Goal: Transaction & Acquisition: Download file/media

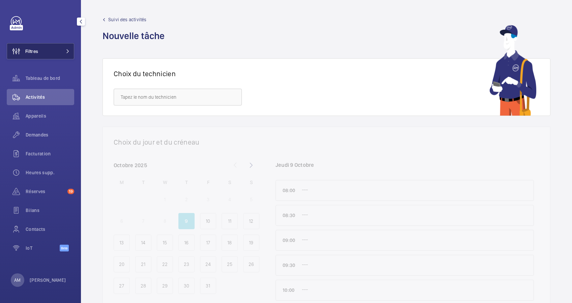
click at [68, 49] on button "Filtres" at bounding box center [40, 51] width 67 height 16
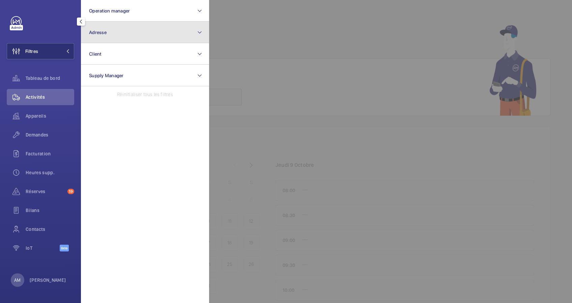
click at [139, 29] on button "Adresse" at bounding box center [145, 33] width 128 height 22
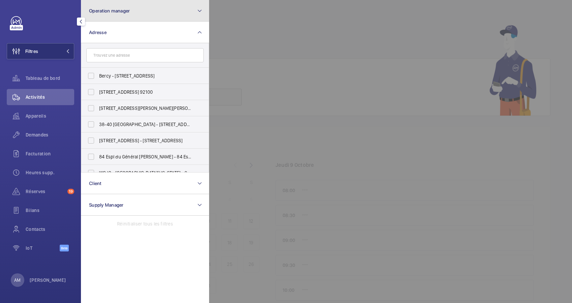
click at [151, 11] on button "Operation manager" at bounding box center [145, 11] width 128 height 22
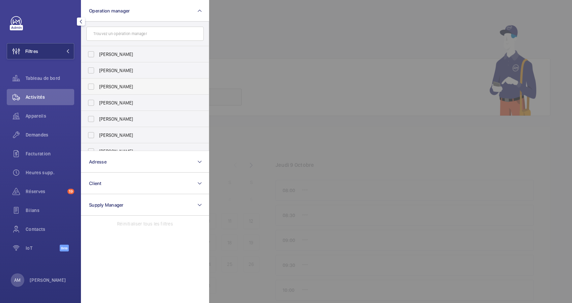
click at [105, 84] on span "[PERSON_NAME]" at bounding box center [145, 86] width 93 height 7
click at [98, 84] on input "[PERSON_NAME]" at bounding box center [90, 86] width 13 height 13
checkbox input "true"
click at [313, 28] on div at bounding box center [495, 151] width 572 height 303
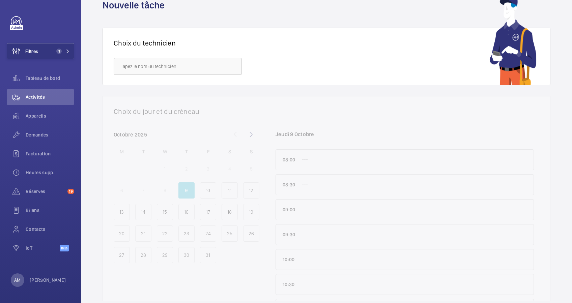
scroll to position [45, 0]
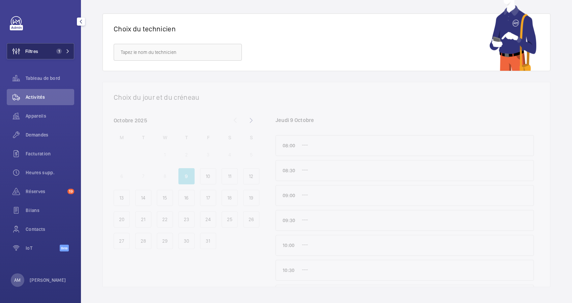
click at [43, 49] on button "Filtres 1" at bounding box center [40, 51] width 67 height 16
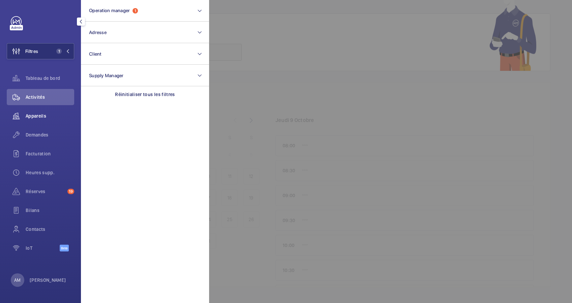
click at [37, 113] on span "Appareils" at bounding box center [50, 116] width 49 height 7
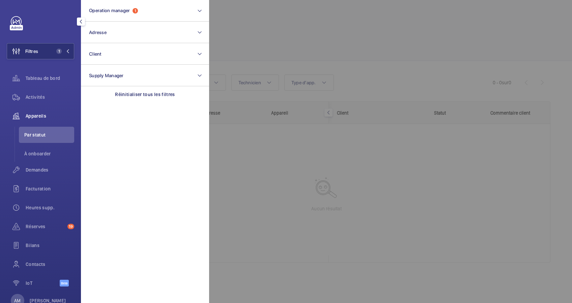
click at [253, 44] on div at bounding box center [495, 151] width 572 height 303
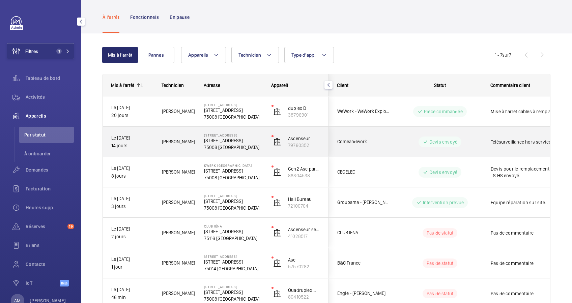
scroll to position [73, 0]
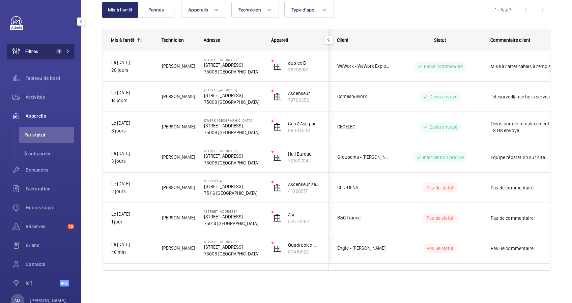
click at [64, 48] on button "Filtres 1" at bounding box center [40, 51] width 67 height 16
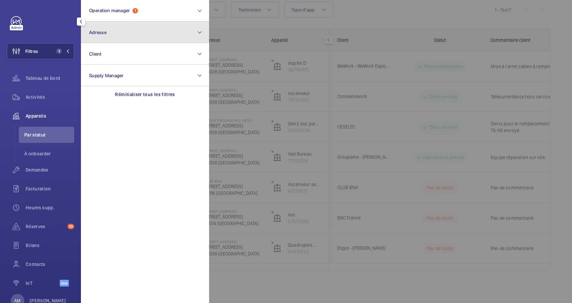
click at [153, 29] on button "Adresse" at bounding box center [145, 33] width 128 height 22
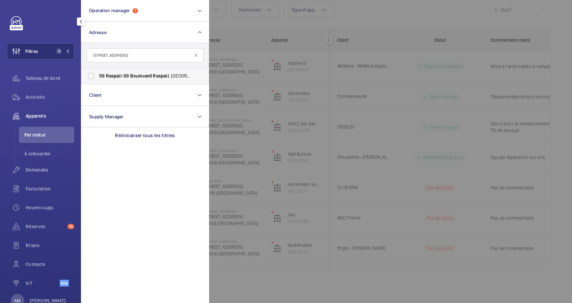
type input "[STREET_ADDRESS]"
click at [132, 72] on label "[STREET_ADDRESS]" at bounding box center [139, 76] width 117 height 16
click at [98, 72] on input "[STREET_ADDRESS]" at bounding box center [90, 75] width 13 height 13
checkbox input "true"
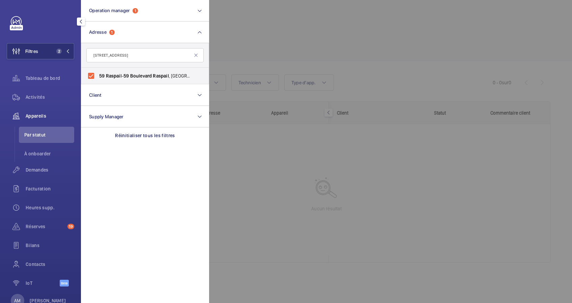
click at [283, 27] on div at bounding box center [495, 151] width 572 height 303
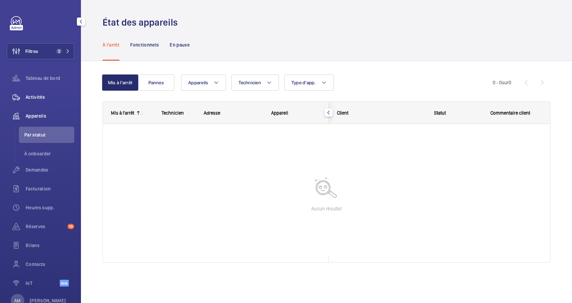
click at [35, 97] on span "Activités" at bounding box center [50, 97] width 49 height 7
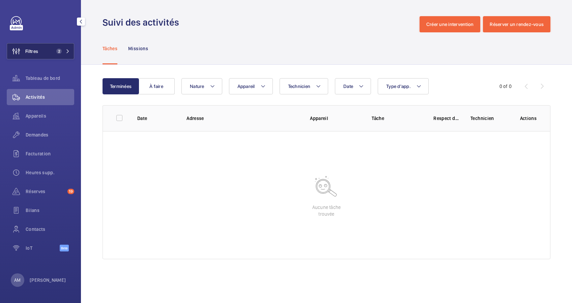
click at [66, 49] on span "2" at bounding box center [62, 51] width 16 height 5
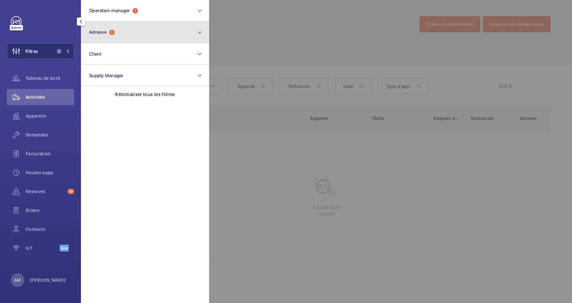
click at [106, 37] on button "Adresse 1" at bounding box center [145, 33] width 128 height 22
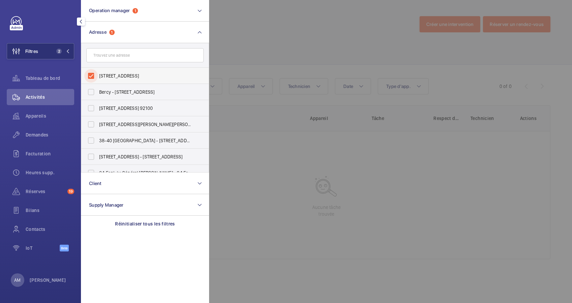
click at [89, 72] on input "[STREET_ADDRESS]" at bounding box center [90, 75] width 13 height 13
checkbox input "false"
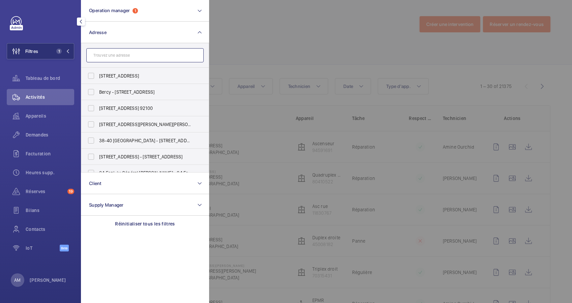
paste input "[STREET_ADDRESS]"
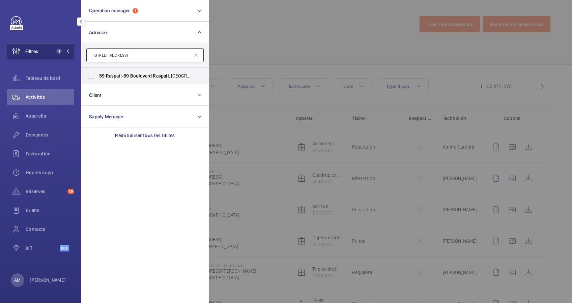
click at [117, 54] on input "[STREET_ADDRESS]" at bounding box center [144, 55] width 117 height 14
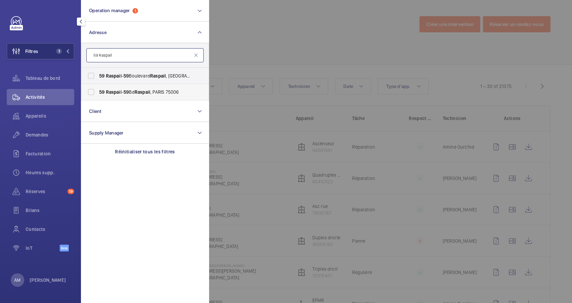
type input "59 Raspail"
click at [130, 88] on label "[STREET_ADDRESS]" at bounding box center [139, 92] width 117 height 16
click at [98, 88] on input "[STREET_ADDRESS]" at bounding box center [90, 91] width 13 height 13
checkbox input "true"
click at [264, 57] on div at bounding box center [495, 151] width 572 height 303
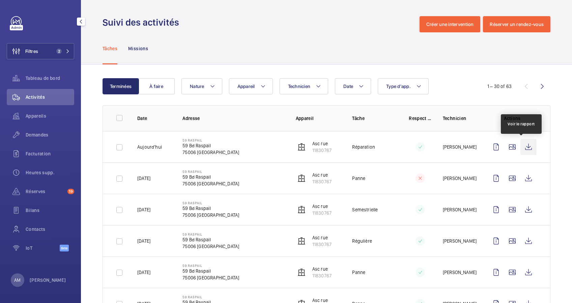
click at [521, 147] on wm-front-icon-button at bounding box center [528, 147] width 16 height 16
